Goal: Task Accomplishment & Management: Use online tool/utility

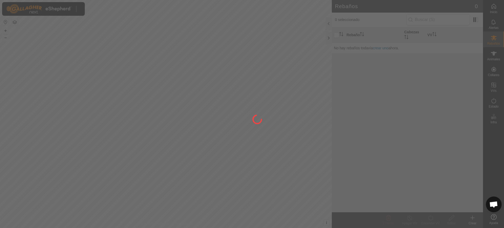
scroll to position [399, 0]
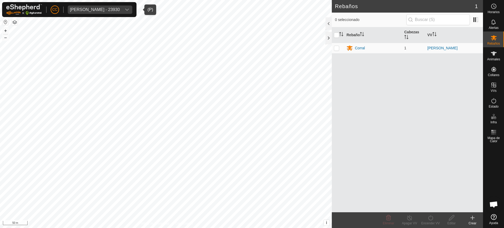
click at [120, 9] on div "[PERSON_NAME] - 23930" at bounding box center [95, 10] width 50 height 4
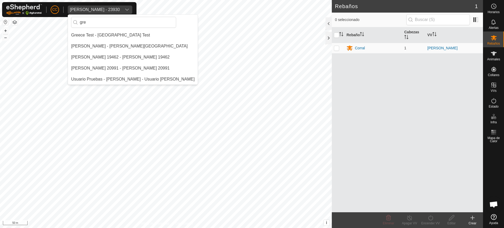
scroll to position [0, 0]
type input "gre"
click at [117, 45] on li "[PERSON_NAME] - [PERSON_NAME][GEOGRAPHIC_DATA]" at bounding box center [133, 46] width 130 height 10
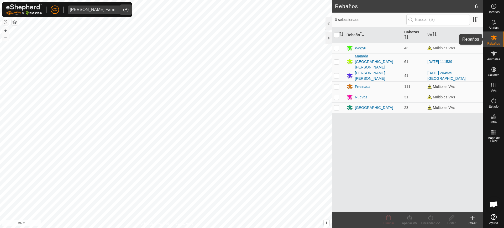
click at [496, 39] on icon at bounding box center [494, 37] width 6 height 5
click at [472, 219] on icon at bounding box center [472, 218] width 6 height 6
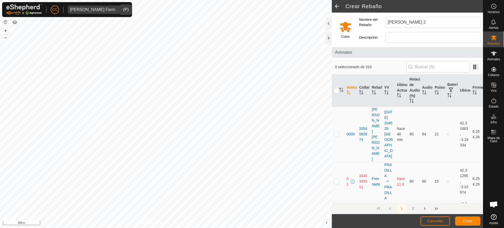
drag, startPoint x: 407, startPoint y: 23, endPoint x: 377, endPoint y: 21, distance: 30.0
click at [377, 21] on div "Nombre del Rebaño [PERSON_NAME] 2" at bounding box center [420, 22] width 126 height 15
type input "[PERSON_NAME] 2"
click at [460, 222] on button "Crear" at bounding box center [467, 220] width 25 height 9
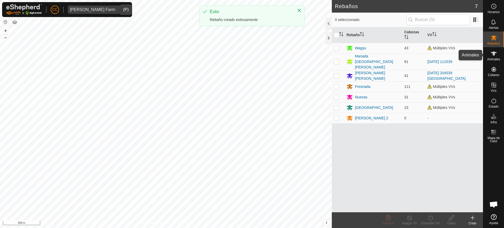
click at [493, 49] on es-animals-svg-icon at bounding box center [493, 53] width 9 height 8
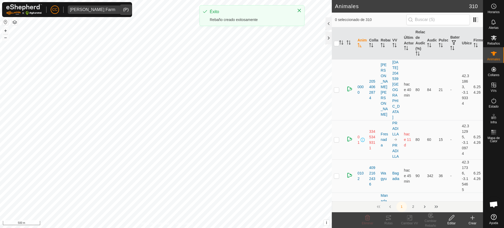
click at [473, 222] on div "Crear" at bounding box center [472, 223] width 21 height 5
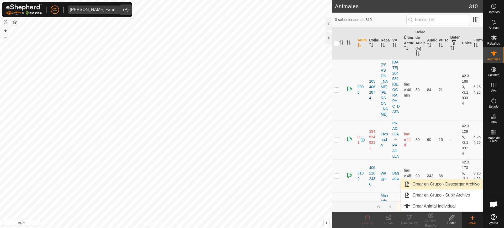
click at [453, 185] on link "Crear en Grupo - Descargar Archivo" at bounding box center [442, 184] width 82 height 10
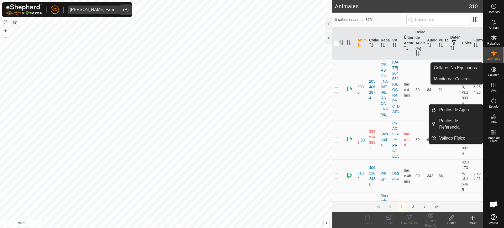
drag, startPoint x: 496, startPoint y: 77, endPoint x: 496, endPoint y: 73, distance: 3.2
click at [496, 73] on span "Collares" at bounding box center [494, 74] width 12 height 3
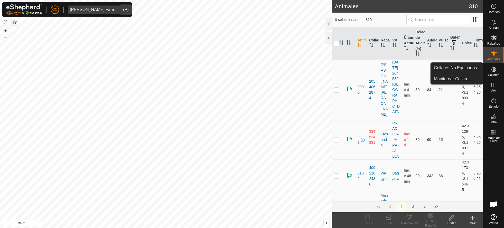
click at [478, 69] on link "Collares No Equipados" at bounding box center [457, 68] width 52 height 10
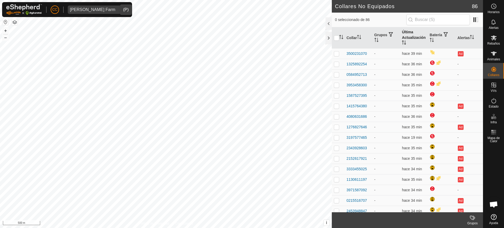
click at [412, 39] on th "Última Actualización" at bounding box center [414, 37] width 28 height 21
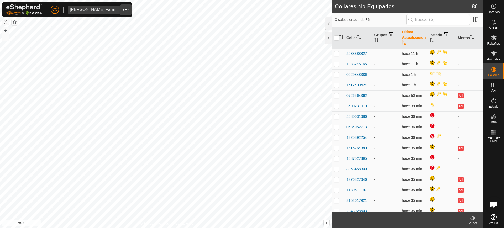
click at [412, 39] on th "Última Actualización" at bounding box center [414, 37] width 28 height 21
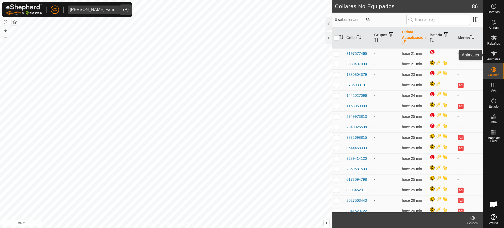
click at [495, 56] on icon at bounding box center [493, 53] width 6 height 6
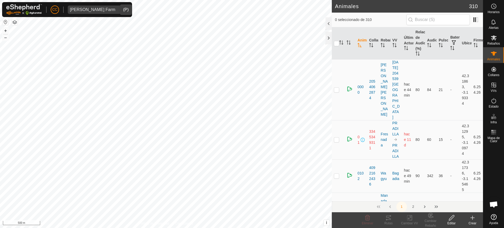
click at [474, 222] on div "Crear" at bounding box center [472, 223] width 21 height 5
click at [445, 196] on link "Crear en Grupo - Subir Archivo" at bounding box center [442, 195] width 82 height 10
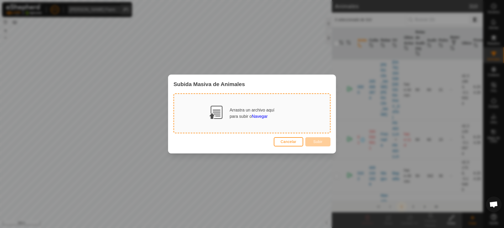
click at [259, 114] on span "Navegar" at bounding box center [260, 116] width 16 height 4
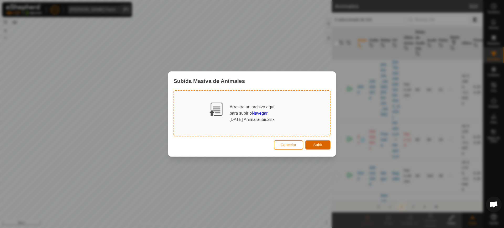
click at [316, 142] on button "Subir" at bounding box center [317, 144] width 25 height 9
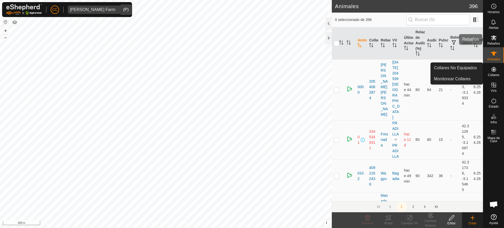
click at [496, 38] on icon at bounding box center [493, 38] width 6 height 6
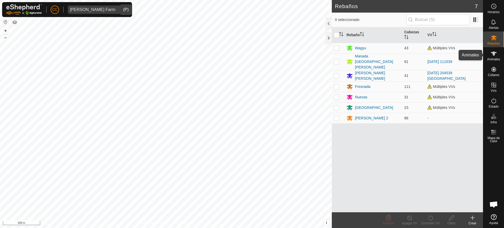
click at [491, 59] on span "Animales" at bounding box center [493, 59] width 13 height 3
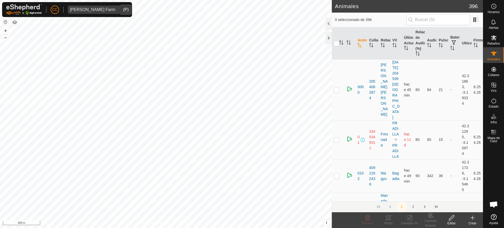
scroll to position [197, 0]
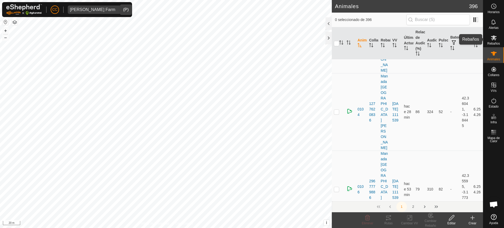
click at [496, 42] on span "Rebaños" at bounding box center [493, 43] width 13 height 3
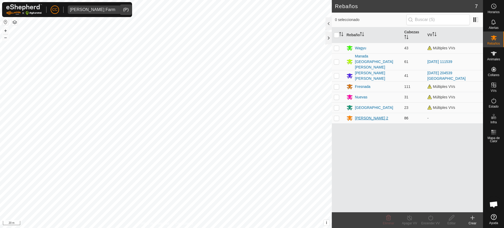
click at [363, 115] on div "[PERSON_NAME] 2" at bounding box center [371, 118] width 33 height 6
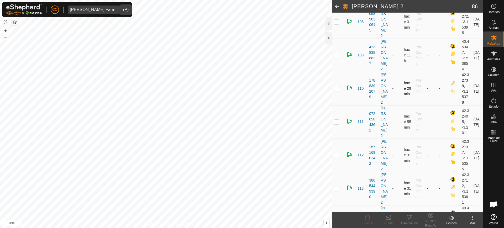
scroll to position [230, 0]
